Goal: Transaction & Acquisition: Obtain resource

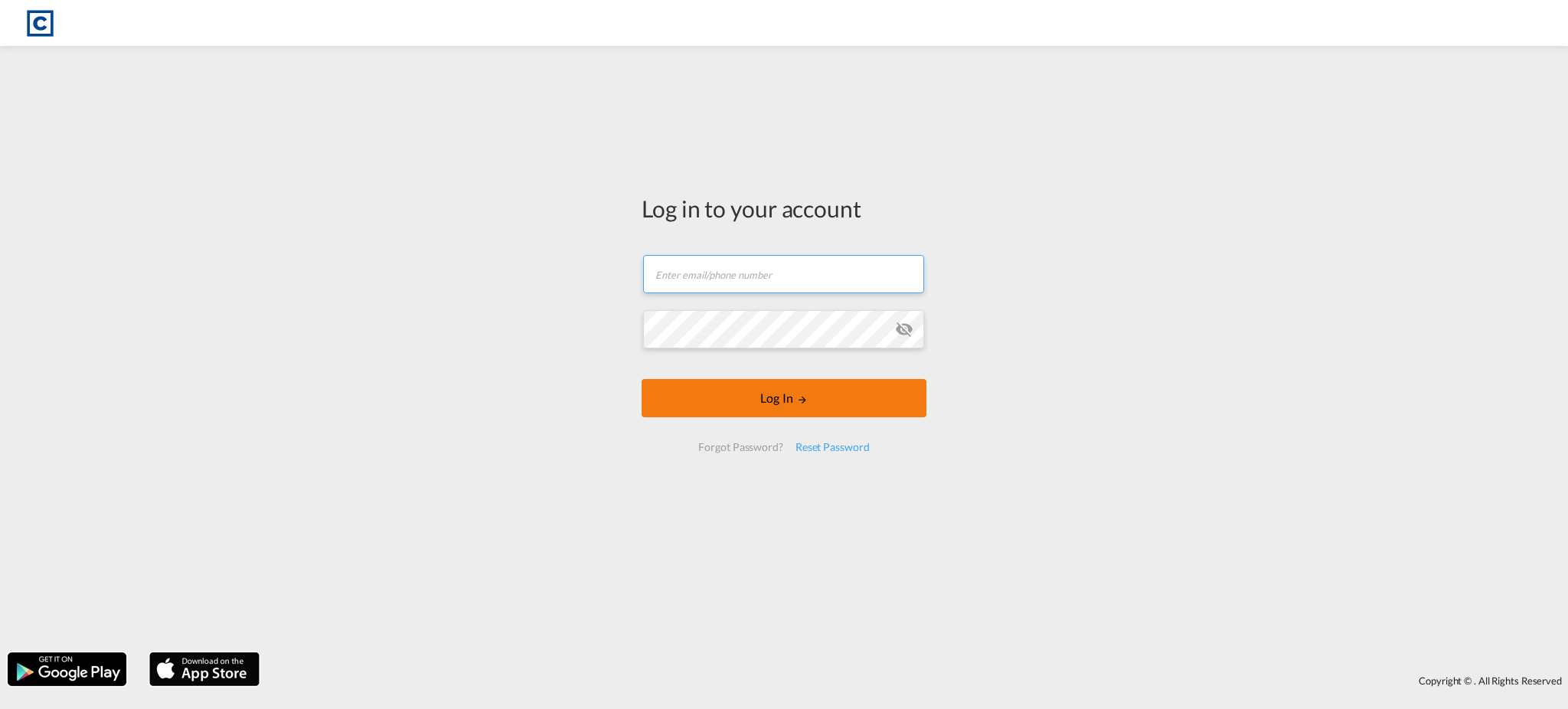
type input "[EMAIL_ADDRESS][DOMAIN_NAME]"
click at [797, 404] on md-icon "LOGIN" at bounding box center [802, 399] width 10 height 10
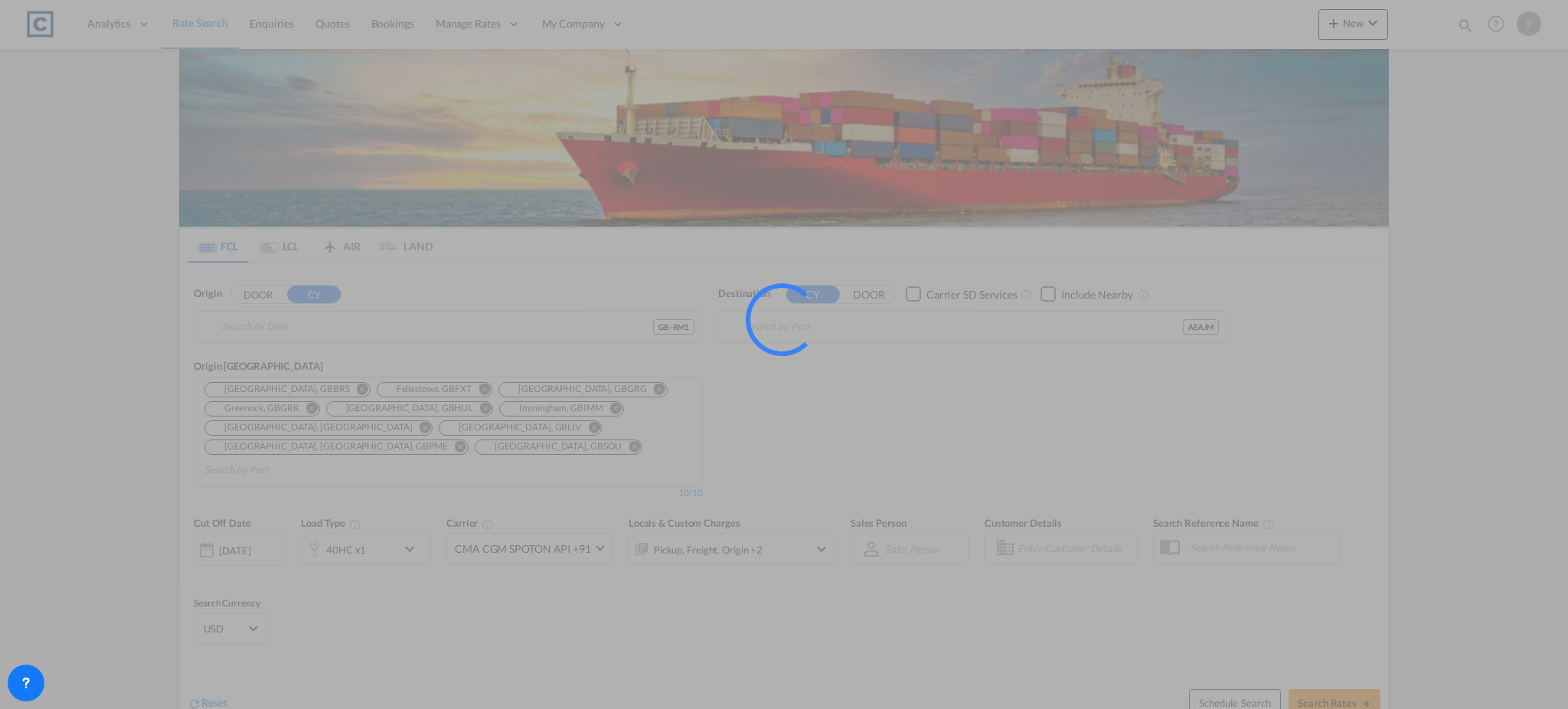
type input "GB-RM1, Havering"
type input "Ajman, AEAJM"
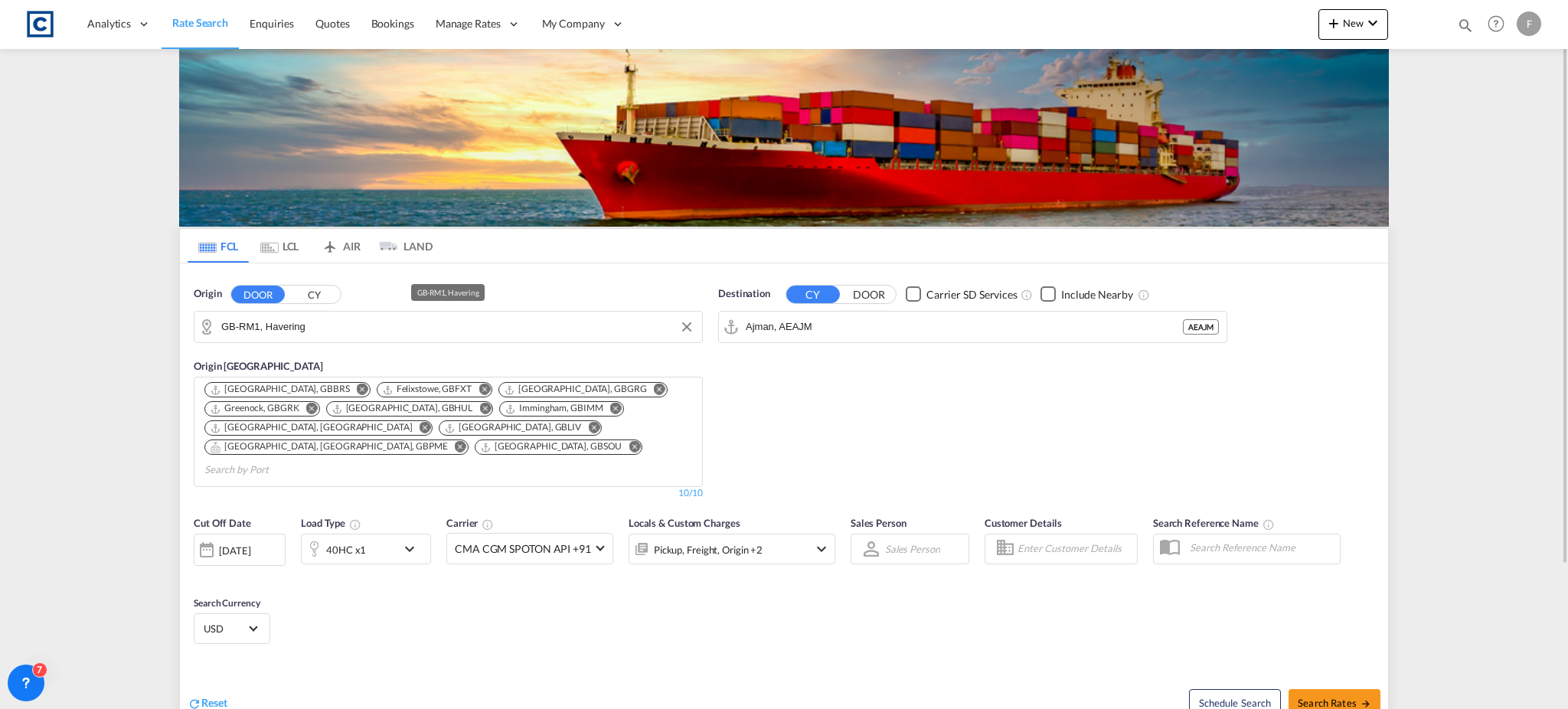
click at [277, 331] on input "GB-RM1, Havering" at bounding box center [458, 327] width 473 height 23
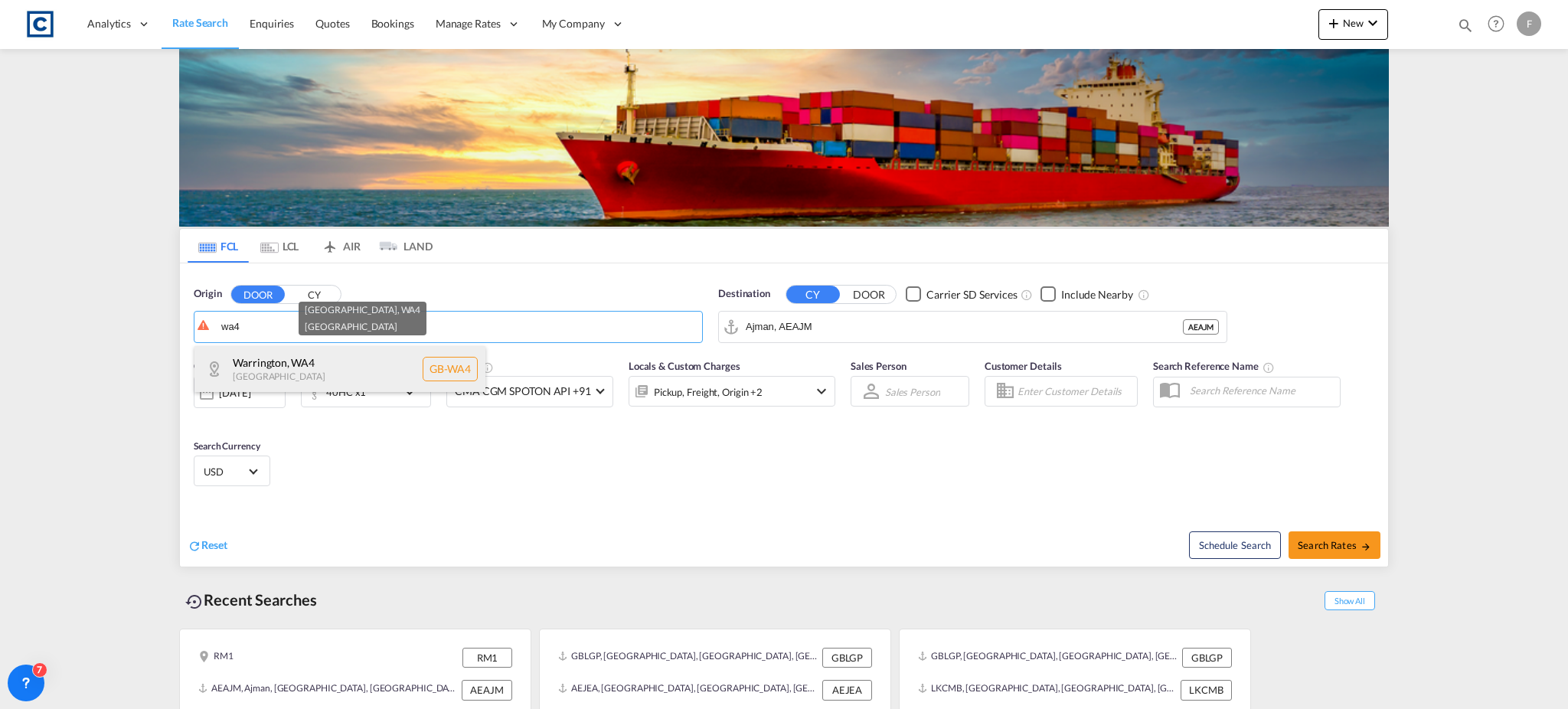
click at [328, 367] on div "[GEOGRAPHIC_DATA] , [GEOGRAPHIC_DATA] [GEOGRAPHIC_DATA] [GEOGRAPHIC_DATA]-WA4" at bounding box center [340, 369] width 291 height 46
type input "GB-WA4, [GEOGRAPHIC_DATA]"
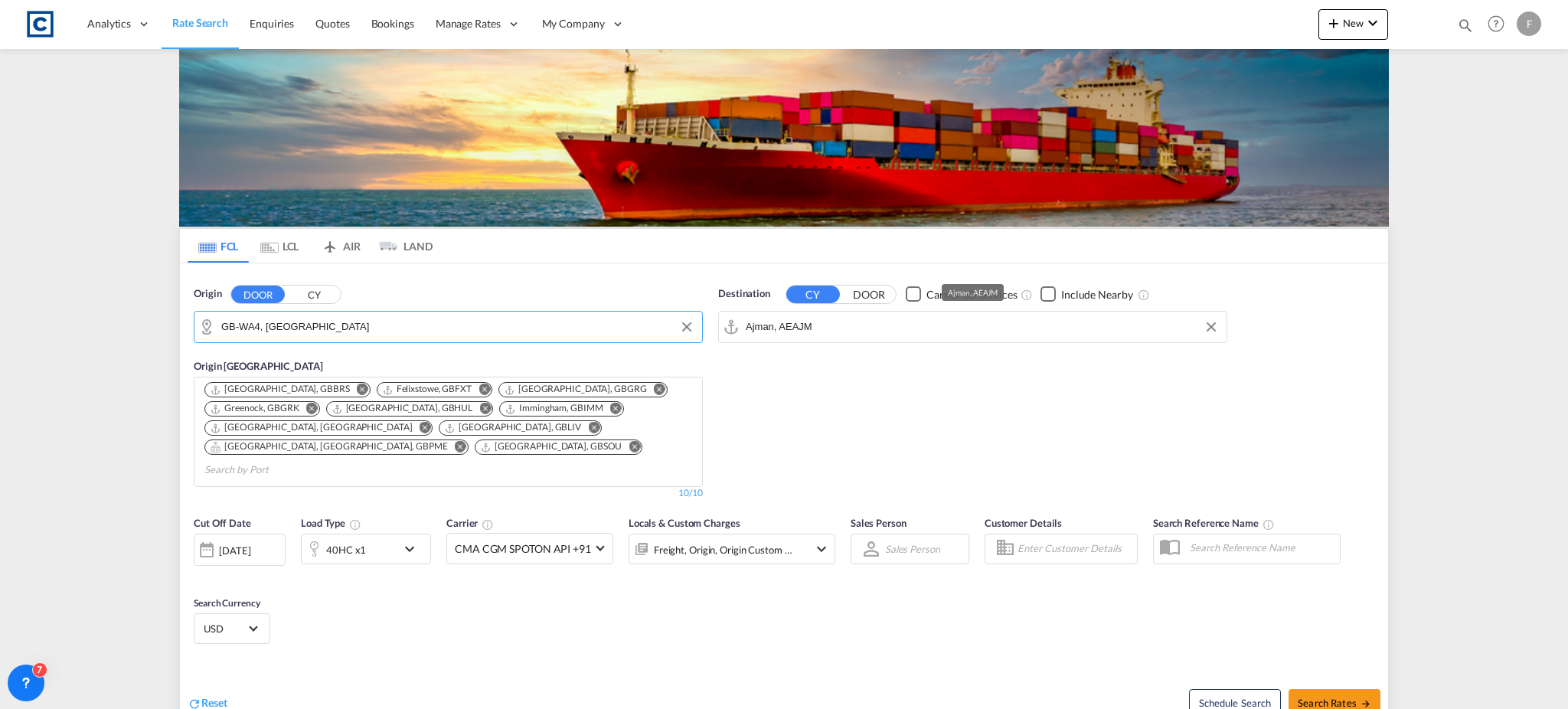
click at [765, 327] on input "Ajman, AEAJM" at bounding box center [982, 327] width 473 height 23
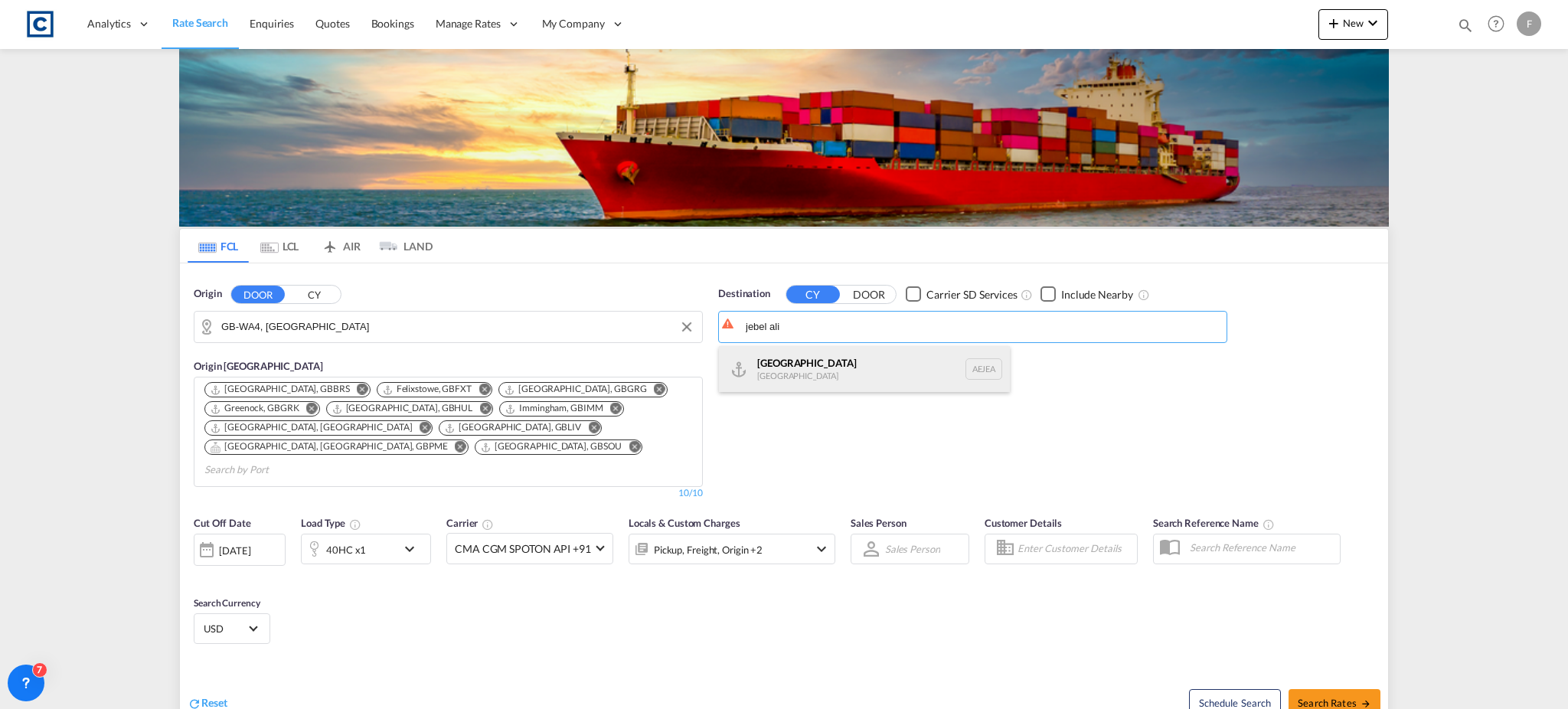
click at [791, 373] on div "[GEOGRAPHIC_DATA] [GEOGRAPHIC_DATA]" at bounding box center [865, 369] width 291 height 46
type input "[GEOGRAPHIC_DATA], [GEOGRAPHIC_DATA]"
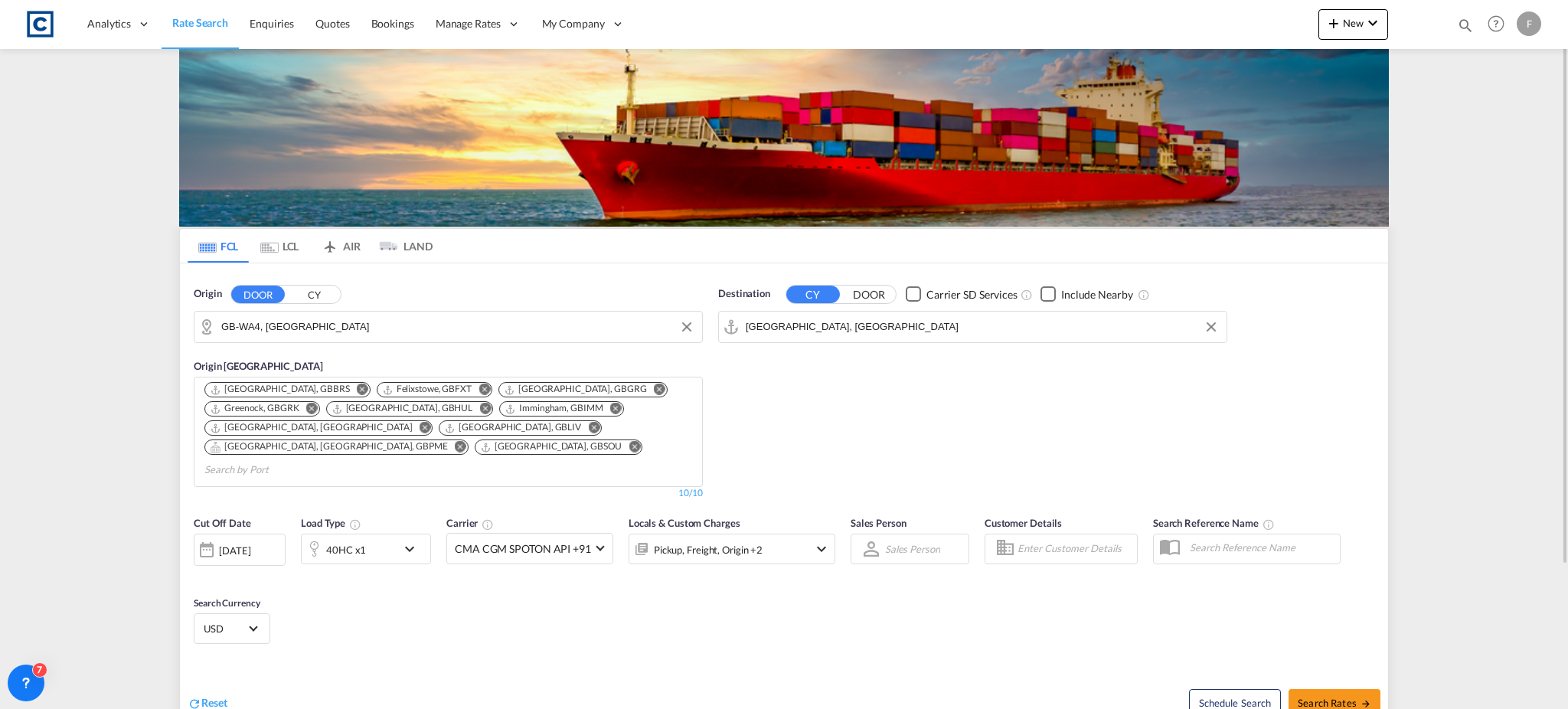
click at [393, 536] on div "40HC x1" at bounding box center [349, 549] width 95 height 30
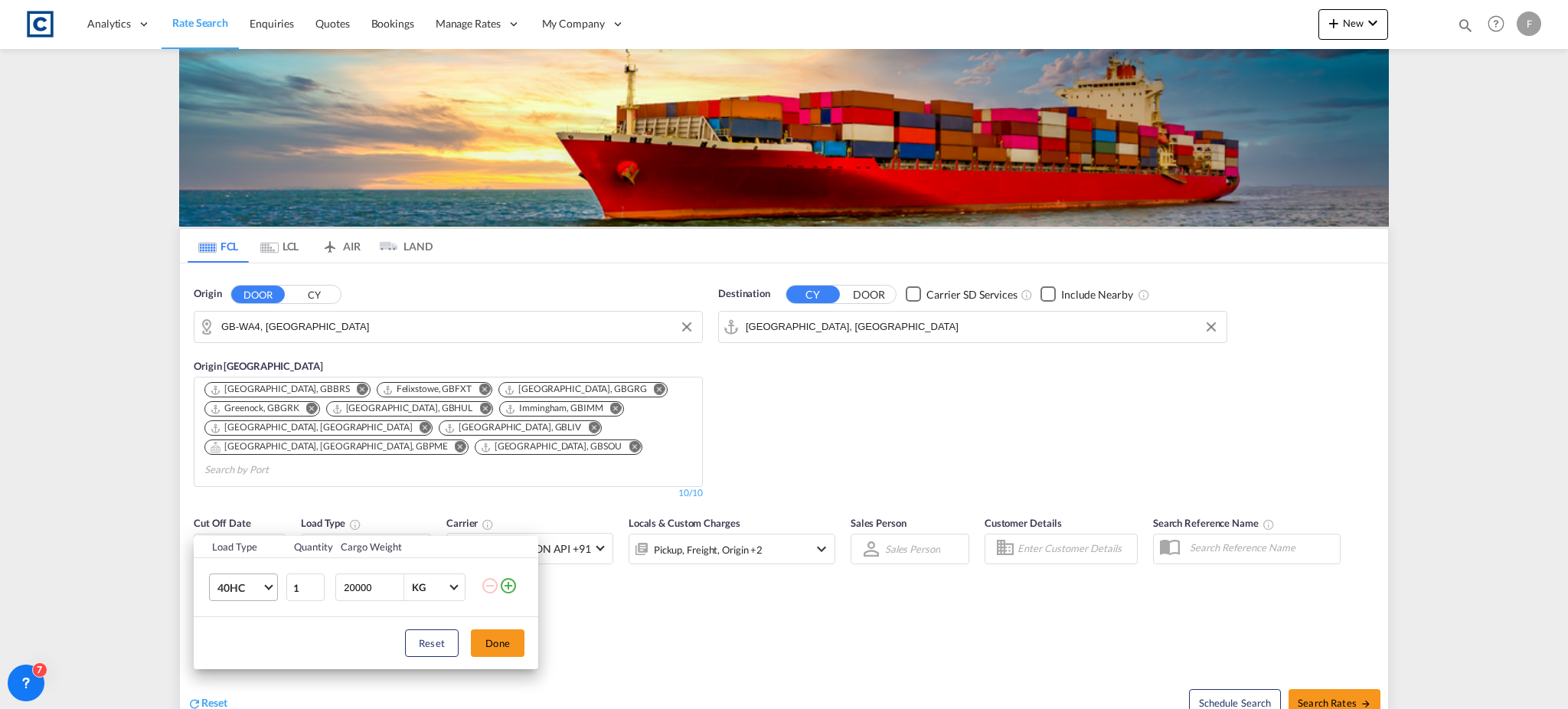
click at [240, 594] on span "40HC" at bounding box center [240, 588] width 45 height 15
click at [242, 512] on div "20GP" at bounding box center [231, 515] width 27 height 15
click at [488, 645] on button "Done" at bounding box center [498, 643] width 53 height 28
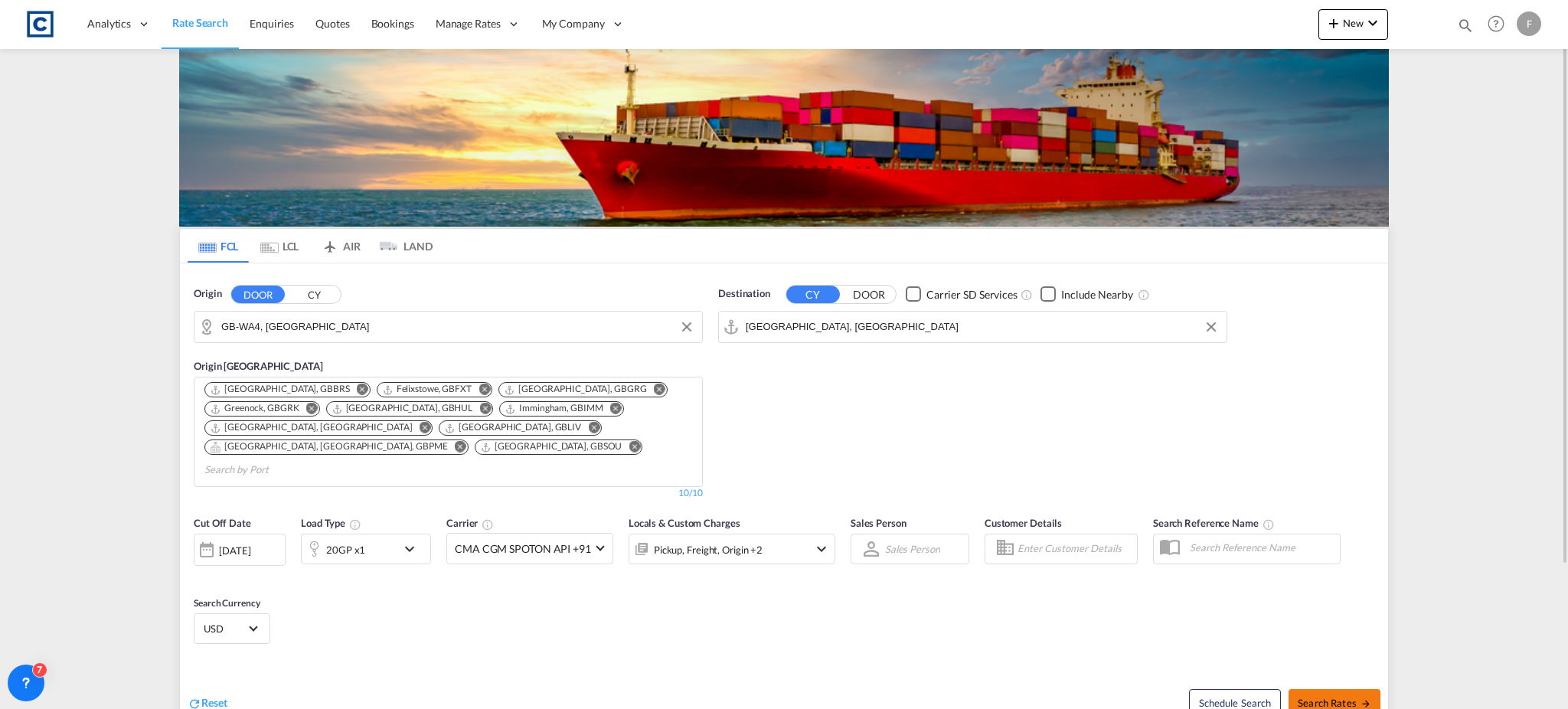
click at [1345, 697] on span "Search Rates" at bounding box center [1334, 702] width 73 height 12
type input "WA4 to AEJEA / [DATE]"
